Goal: Check status: Check status

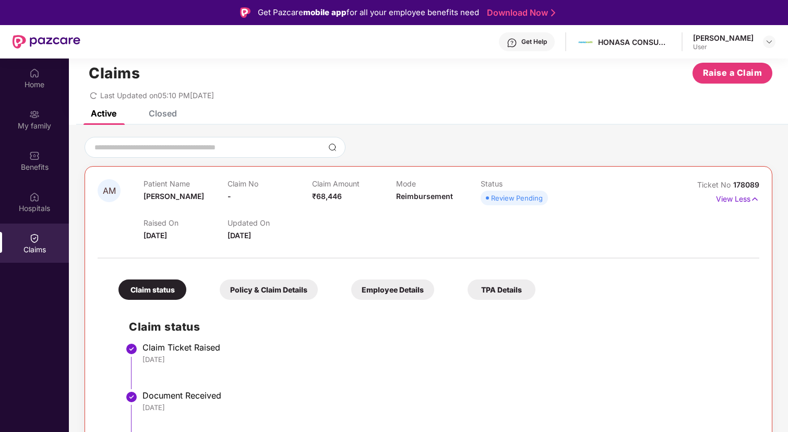
scroll to position [58, 0]
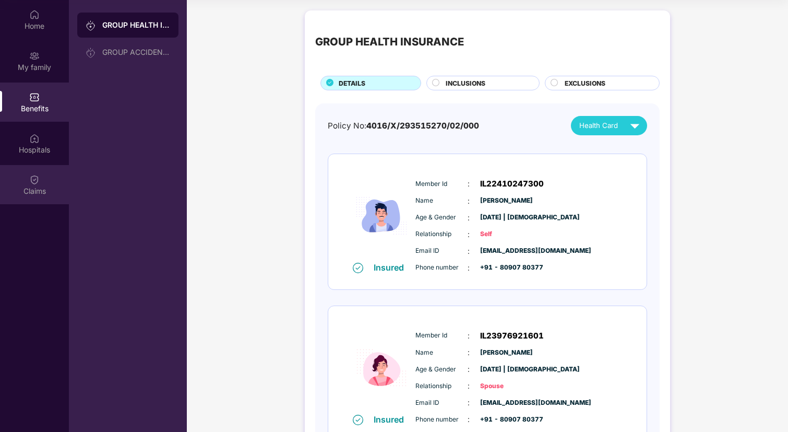
click at [43, 174] on div "Claims" at bounding box center [34, 184] width 69 height 39
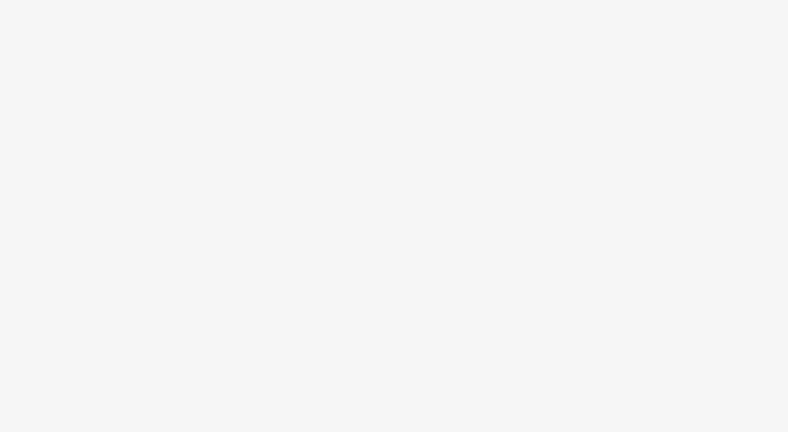
scroll to position [58, 0]
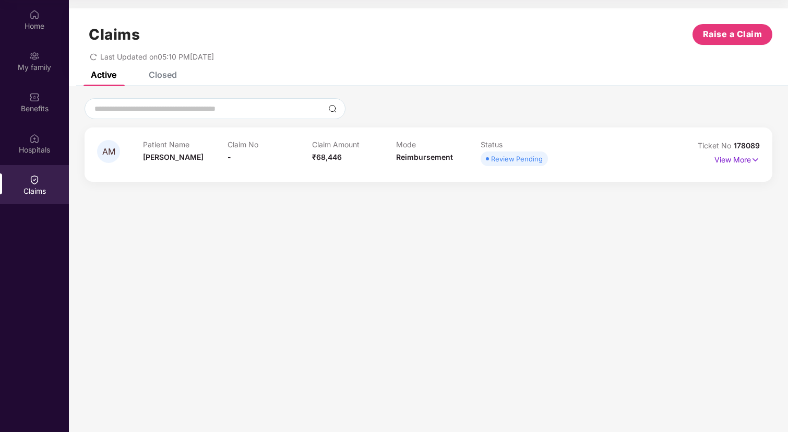
click at [398, 165] on div "Mode Reimbursement" at bounding box center [438, 154] width 85 height 29
click at [751, 159] on img at bounding box center [755, 159] width 9 height 11
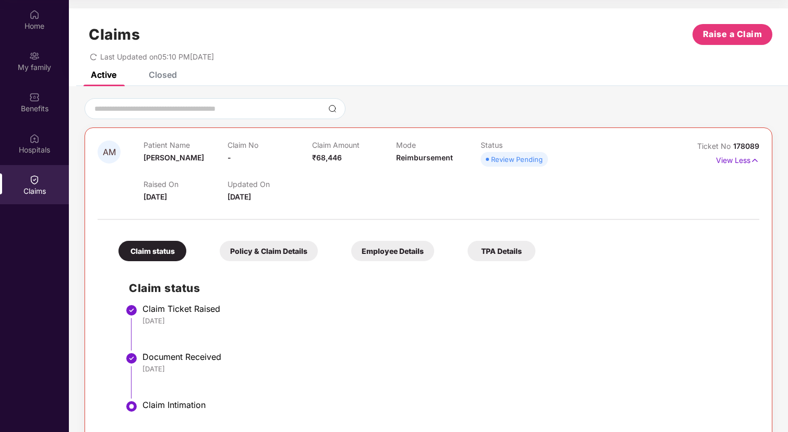
scroll to position [20, 0]
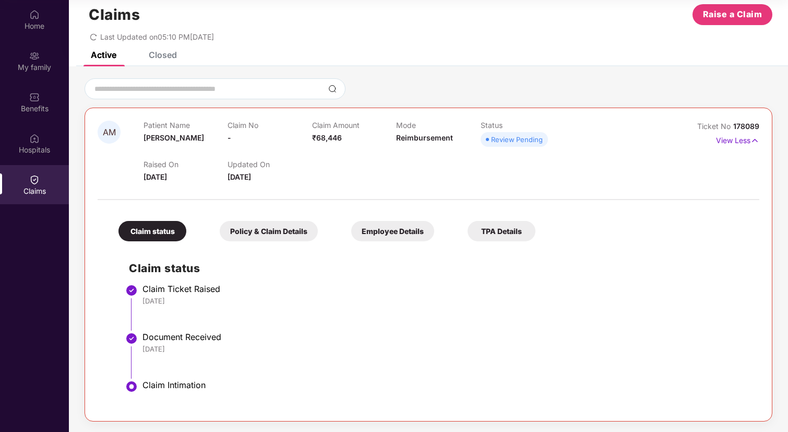
click at [263, 232] on div "Policy & Claim Details" at bounding box center [269, 231] width 98 height 20
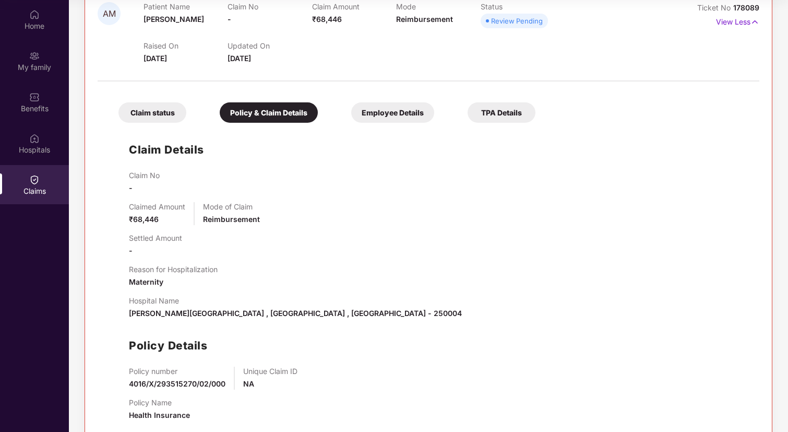
scroll to position [159, 0]
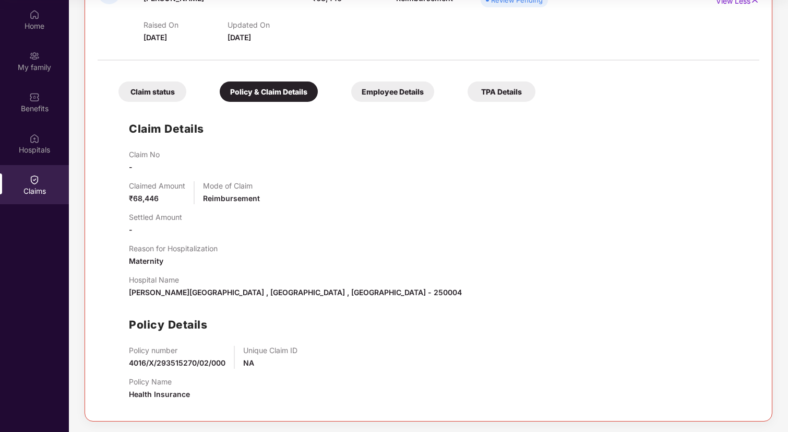
click at [391, 90] on div "Employee Details" at bounding box center [392, 91] width 83 height 20
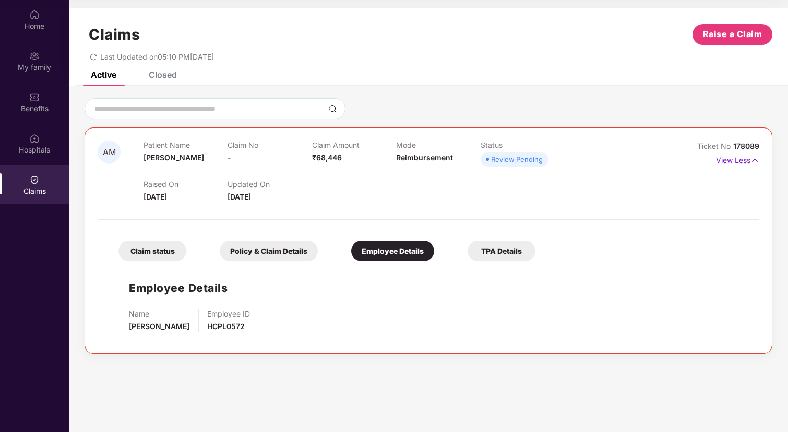
scroll to position [0, 0]
click at [498, 247] on div "TPA Details" at bounding box center [502, 251] width 68 height 20
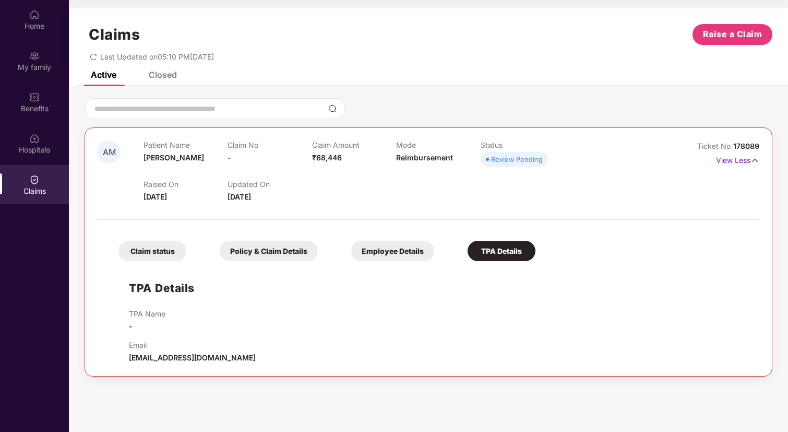
click at [148, 251] on div "Claim status" at bounding box center [152, 251] width 68 height 20
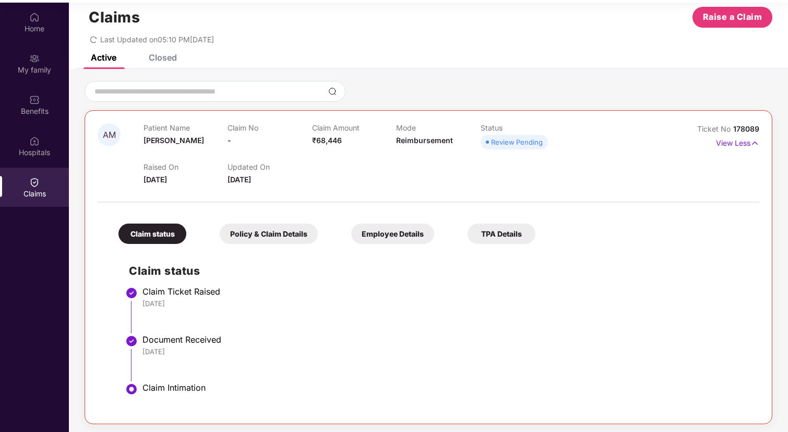
scroll to position [58, 0]
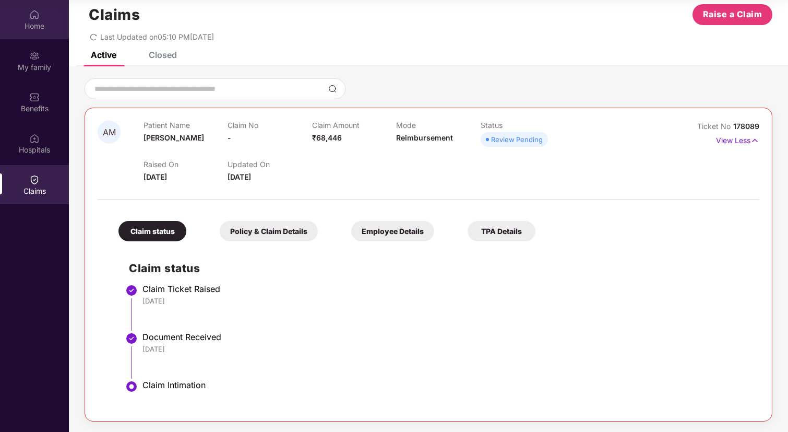
click at [40, 14] on div "Home" at bounding box center [34, 19] width 69 height 39
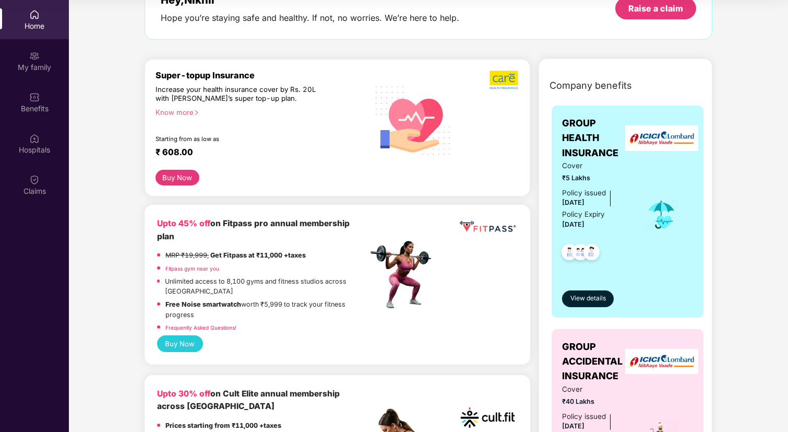
scroll to position [65, 0]
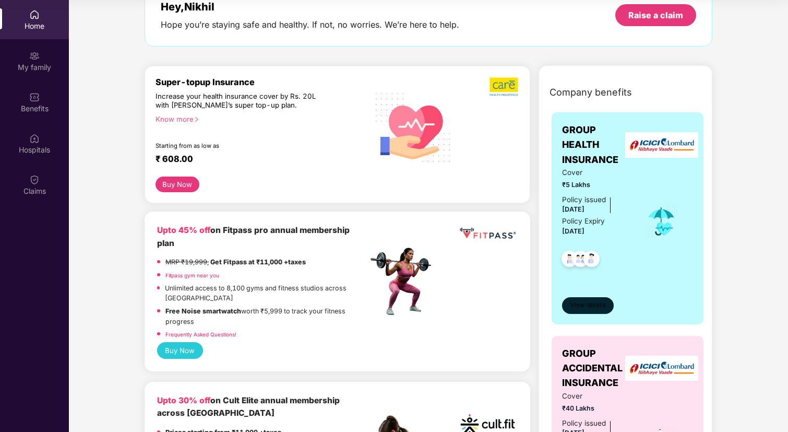
click at [594, 309] on span "View details" at bounding box center [588, 305] width 35 height 10
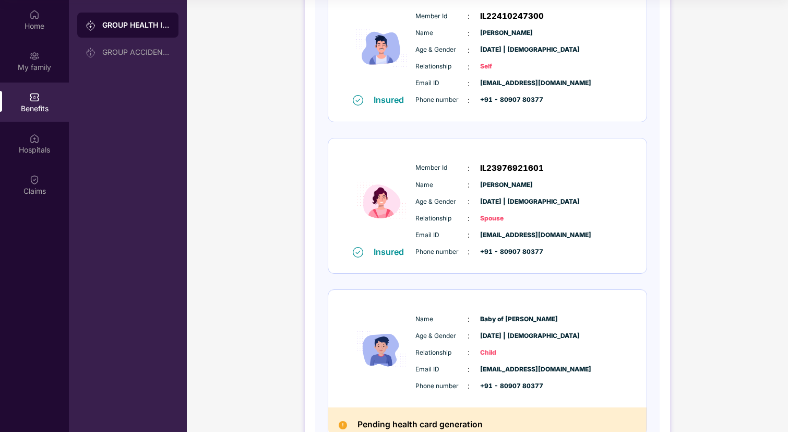
scroll to position [238, 0]
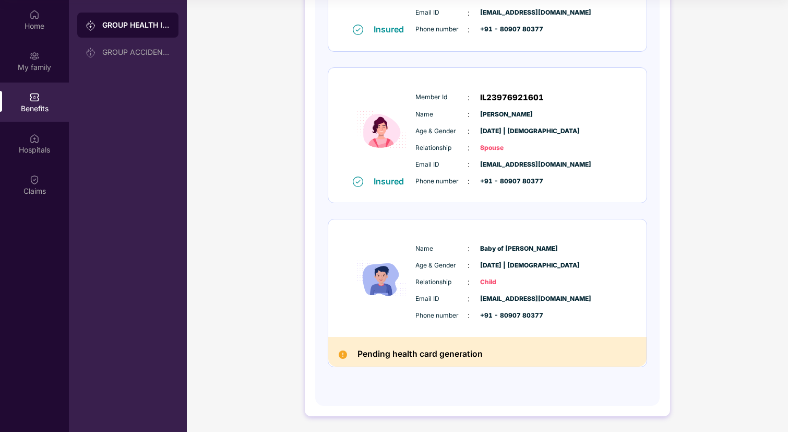
click at [509, 300] on span "[EMAIL_ADDRESS][DOMAIN_NAME]" at bounding box center [506, 299] width 52 height 10
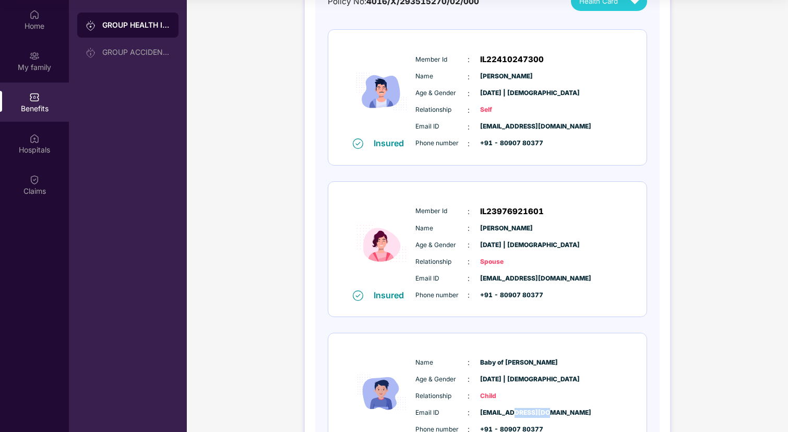
scroll to position [0, 0]
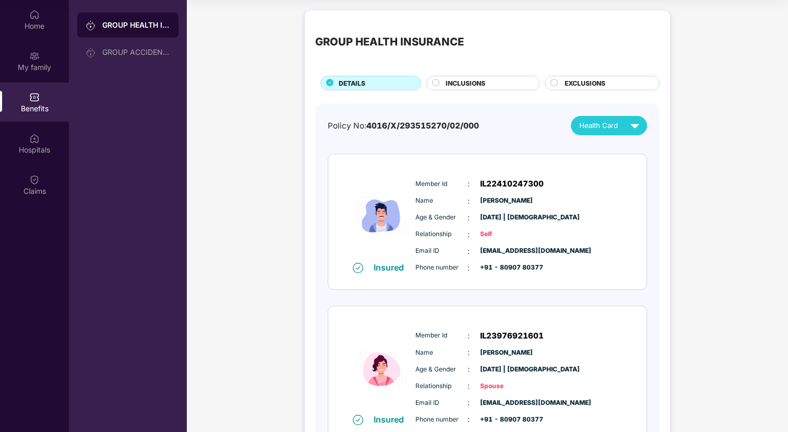
click at [466, 77] on div "INCLUSIONS" at bounding box center [483, 83] width 114 height 15
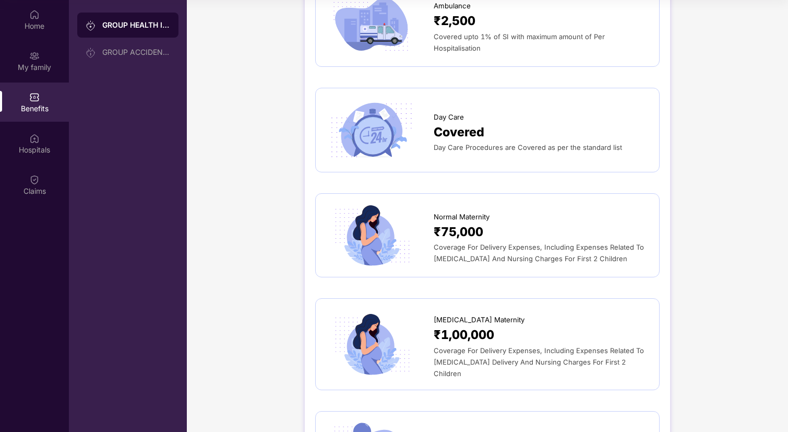
scroll to position [1336, 0]
